Goal: Use online tool/utility: Utilize a website feature to perform a specific function

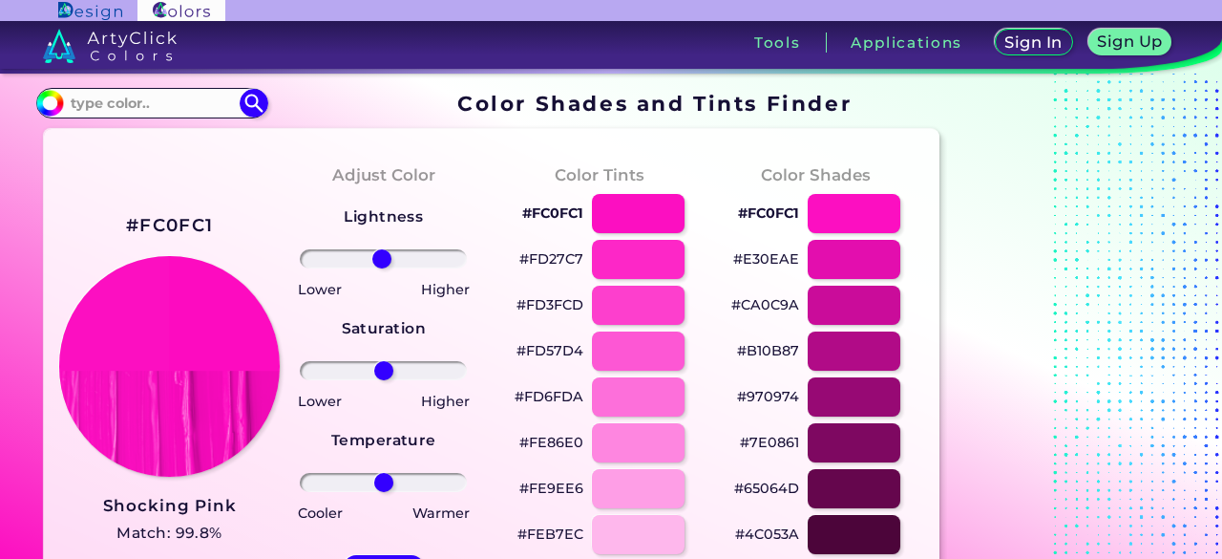
drag, startPoint x: 387, startPoint y: 261, endPoint x: 382, endPoint y: 284, distance: 23.4
type input "-2"
click at [382, 268] on input "range" at bounding box center [383, 258] width 167 height 19
click at [630, 260] on div at bounding box center [638, 259] width 94 height 39
type input "#fd27c7"
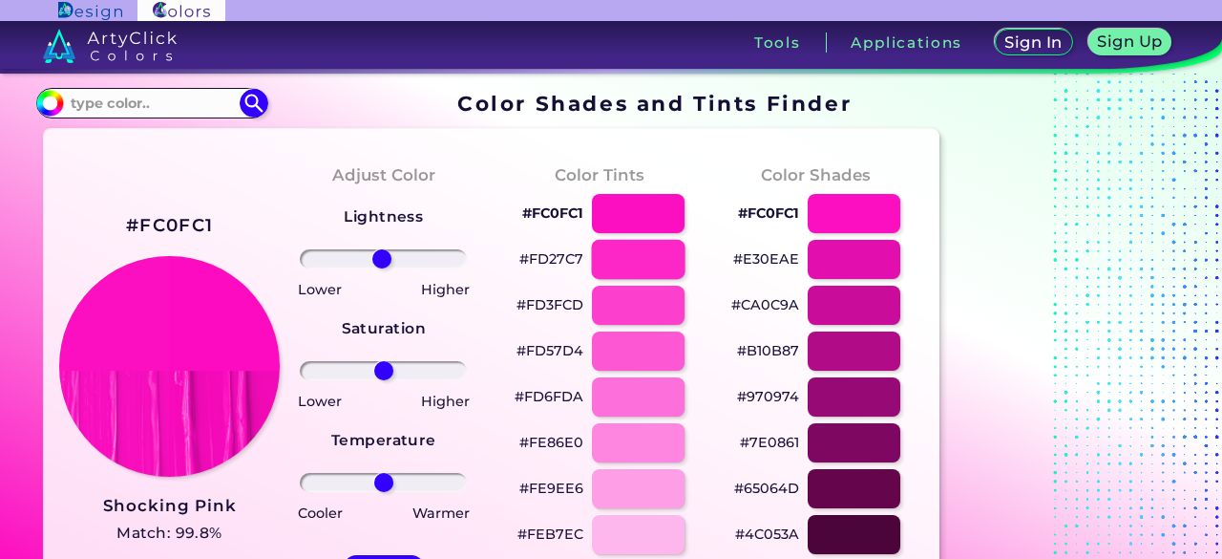
type input "0"
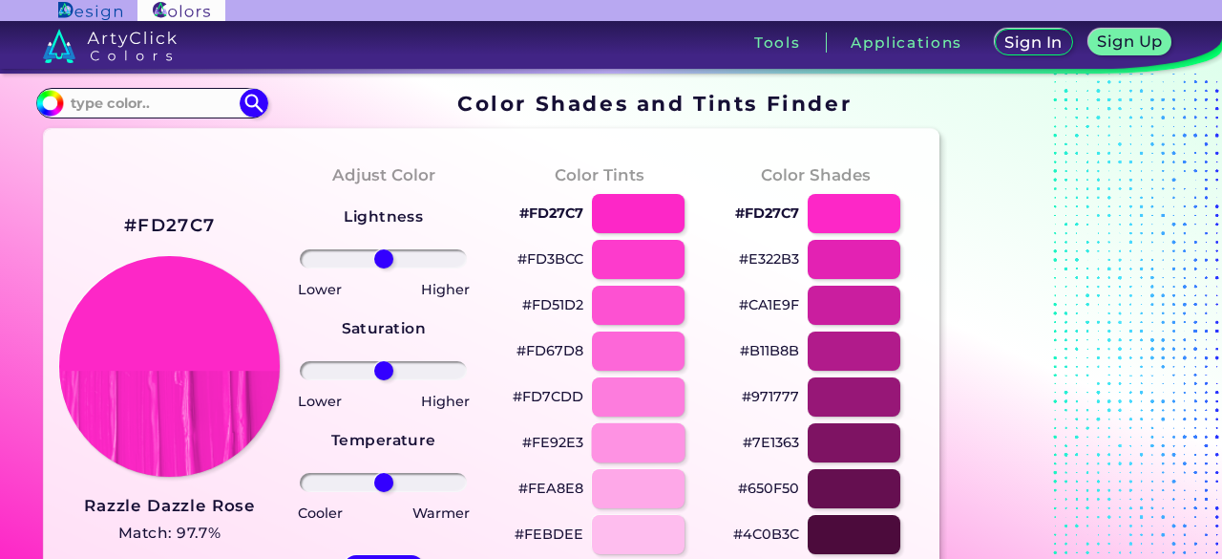
click at [635, 431] on div at bounding box center [638, 442] width 94 height 39
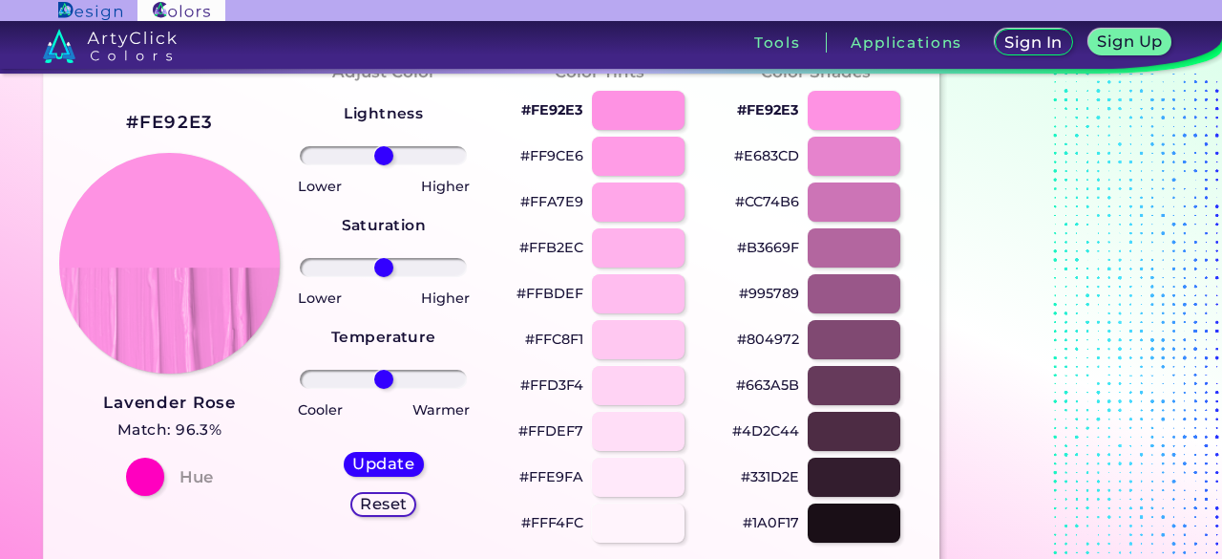
scroll to position [96, 0]
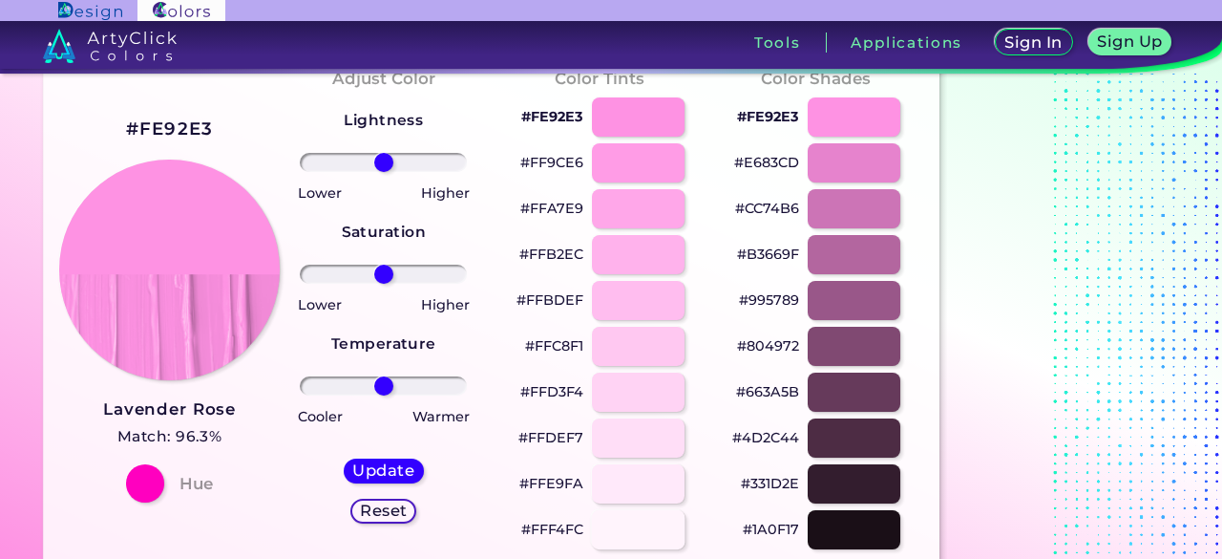
click at [636, 528] on div at bounding box center [638, 529] width 94 height 39
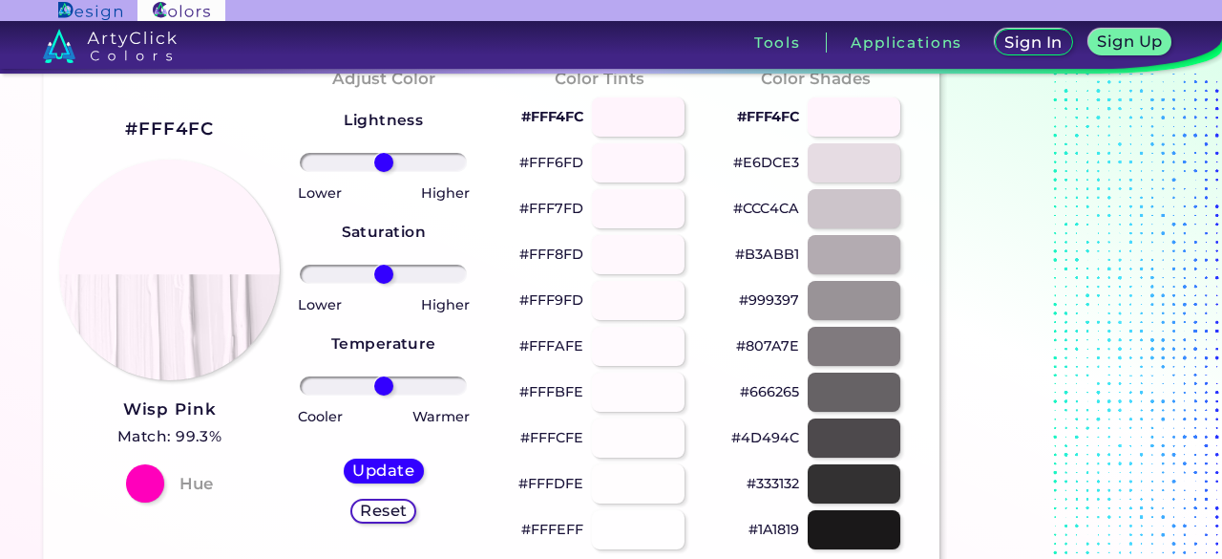
click at [646, 507] on div "#FFFEFF" at bounding box center [599, 529] width 185 height 46
click at [659, 490] on div at bounding box center [638, 483] width 94 height 39
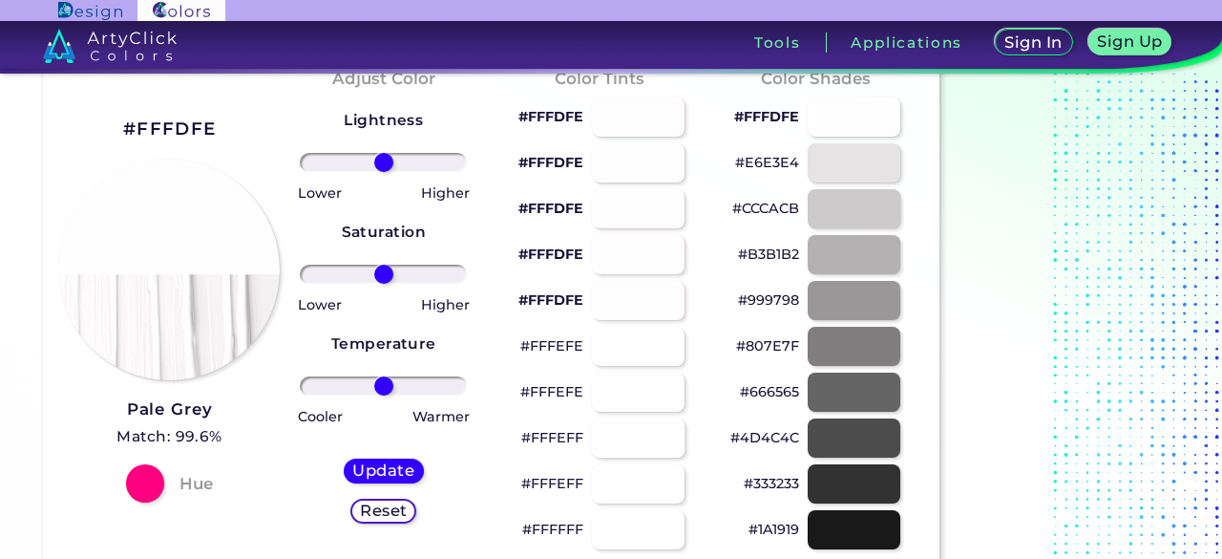
click at [642, 446] on div at bounding box center [638, 437] width 94 height 39
click at [630, 281] on div at bounding box center [638, 300] width 94 height 39
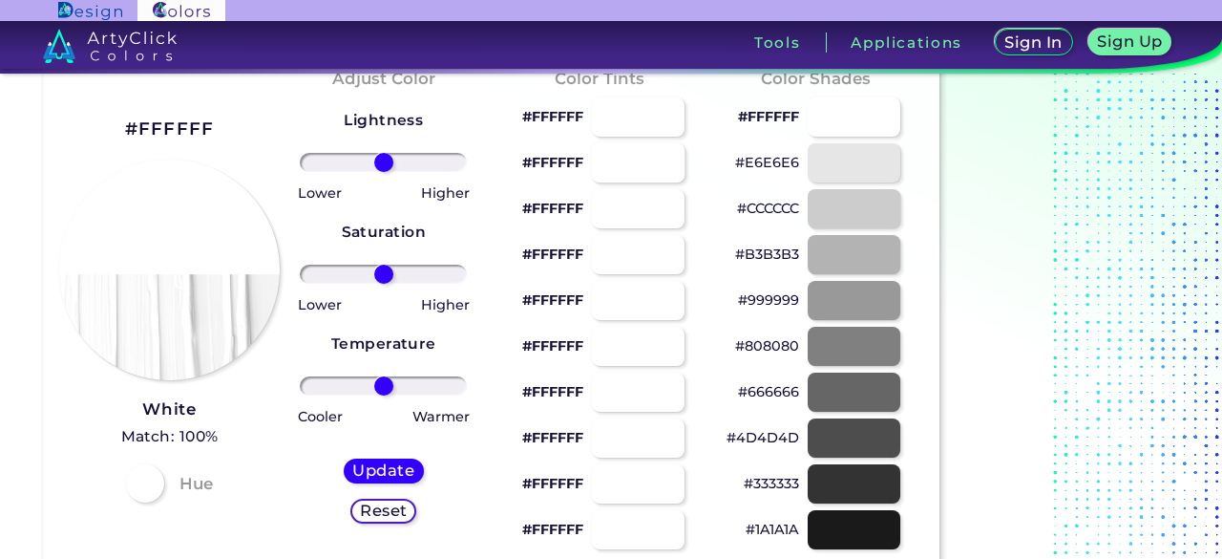
click at [610, 178] on div at bounding box center [638, 162] width 94 height 39
click at [387, 521] on div "Reset" at bounding box center [383, 510] width 59 height 22
click at [412, 469] on h5 "Update" at bounding box center [384, 470] width 56 height 14
click at [412, 469] on h5 "Update" at bounding box center [383, 470] width 55 height 14
click at [407, 469] on h5 "Update" at bounding box center [383, 470] width 55 height 14
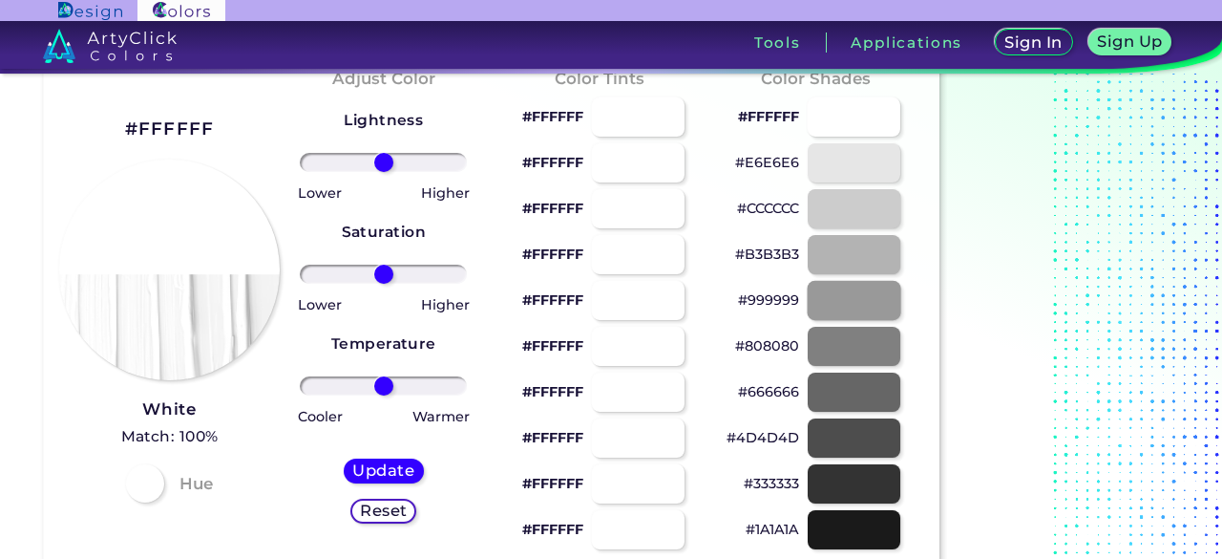
click at [845, 318] on div at bounding box center [854, 300] width 94 height 39
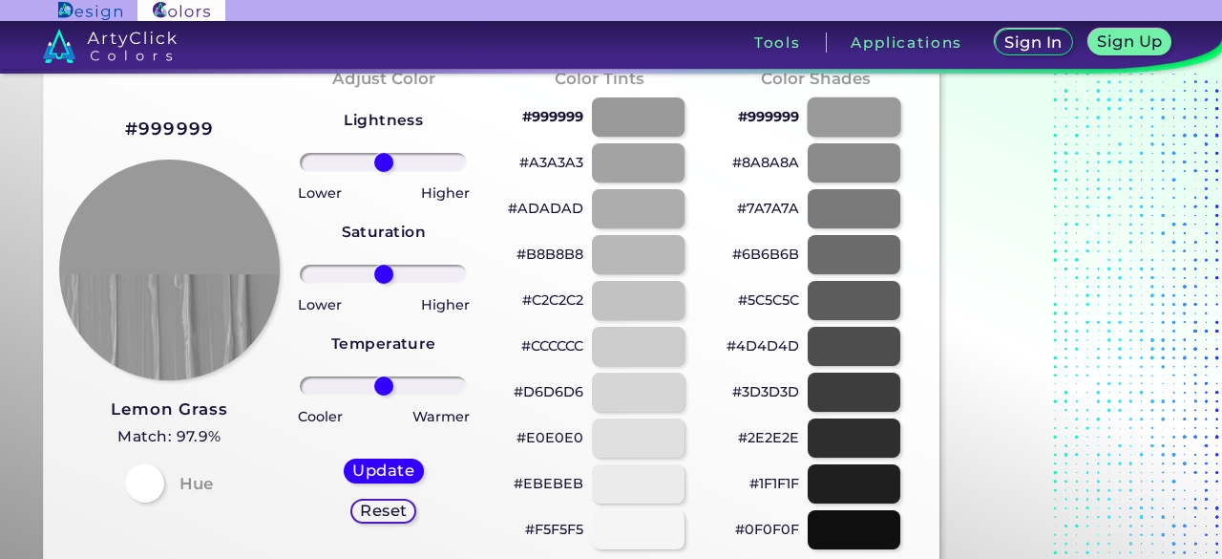
click at [862, 130] on div at bounding box center [854, 116] width 94 height 39
click at [875, 172] on div at bounding box center [854, 162] width 94 height 39
type input "#8a8a8a"
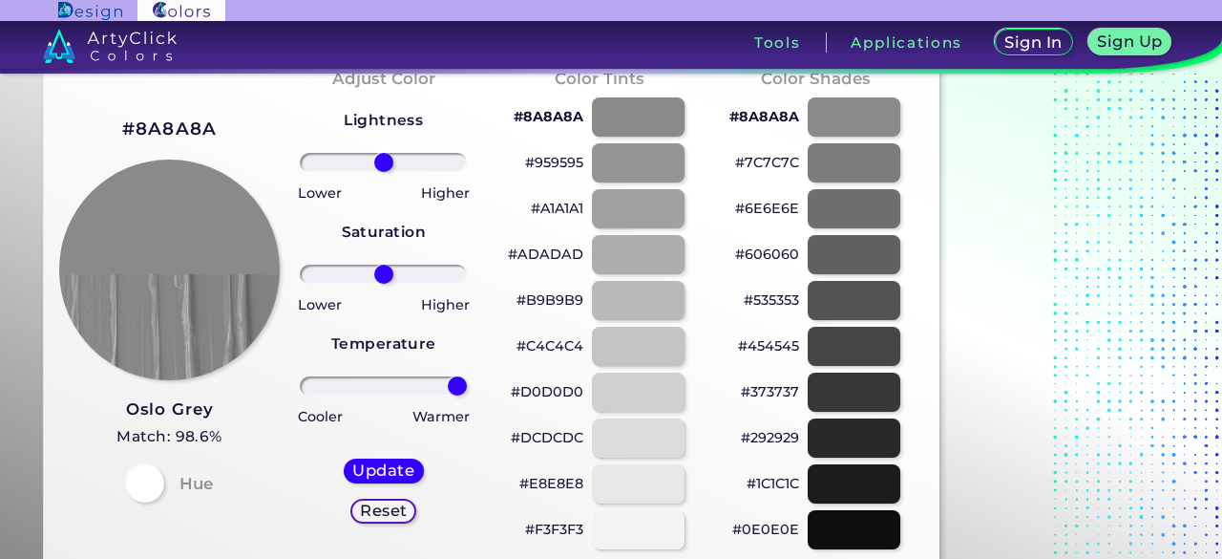
drag, startPoint x: 391, startPoint y: 389, endPoint x: 560, endPoint y: 386, distance: 169.0
click at [467, 386] on input "range" at bounding box center [383, 385] width 167 height 19
drag, startPoint x: 454, startPoint y: 387, endPoint x: 259, endPoint y: 408, distance: 196.9
type input "-100"
click at [300, 395] on input "range" at bounding box center [383, 385] width 167 height 19
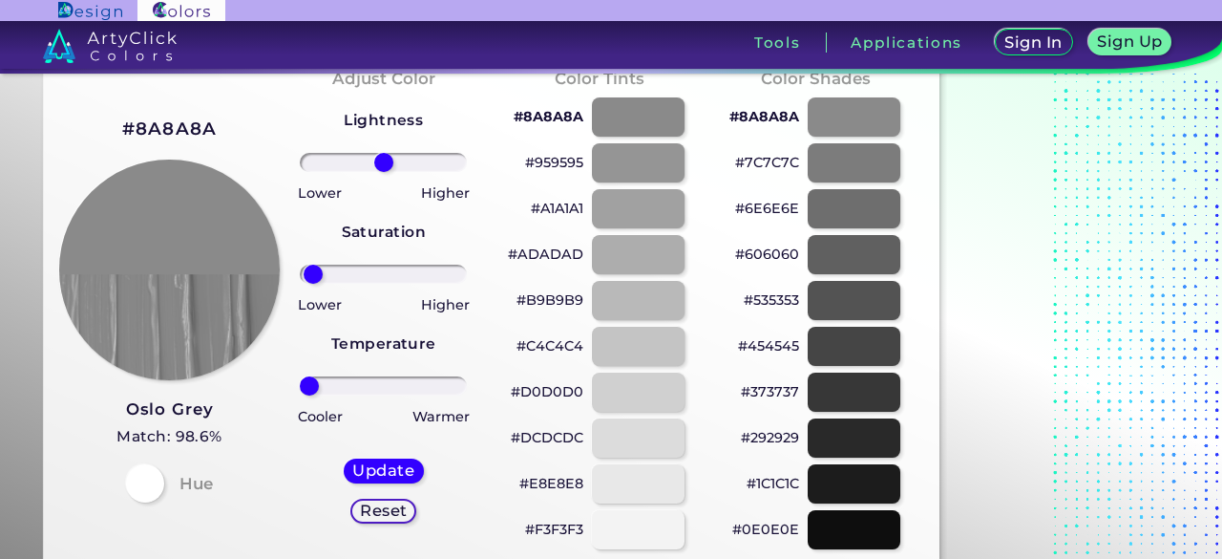
type input "-95"
click at [313, 275] on input "range" at bounding box center [383, 273] width 167 height 19
click at [153, 488] on div at bounding box center [144, 483] width 38 height 38
click at [185, 406] on h3 "Oslo Grey" at bounding box center [169, 409] width 106 height 23
